Goal: Task Accomplishment & Management: Manage account settings

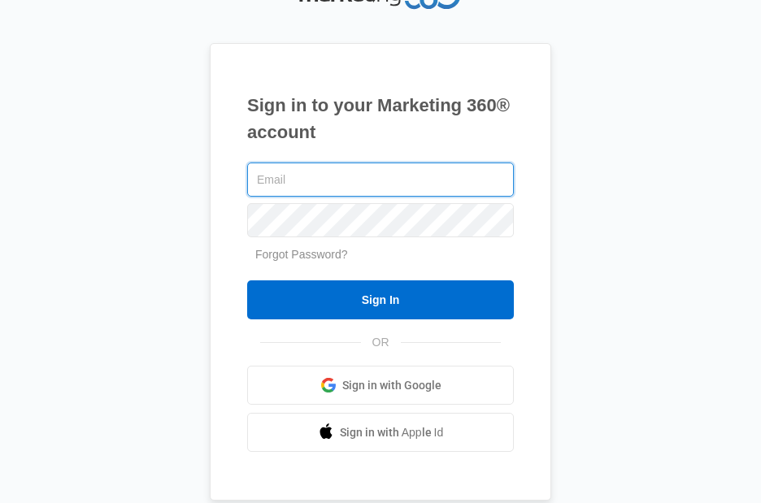
type input "[PERSON_NAME][EMAIL_ADDRESS][DOMAIN_NAME]"
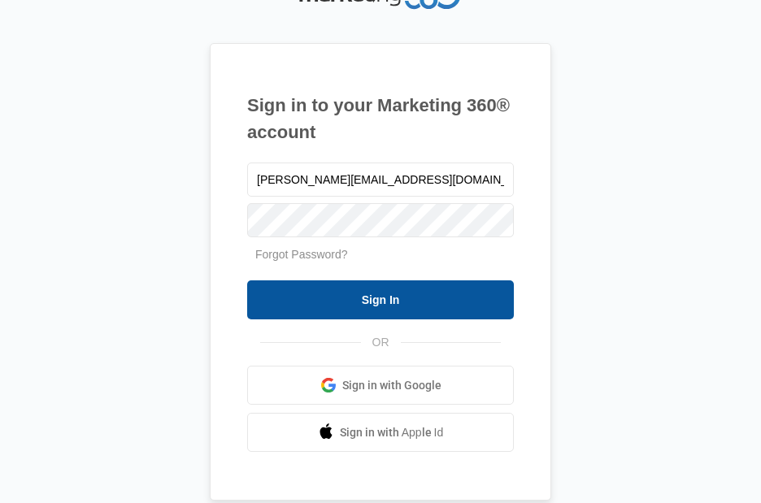
click at [398, 301] on input "Sign In" at bounding box center [380, 299] width 267 height 39
